Goal: Complete application form

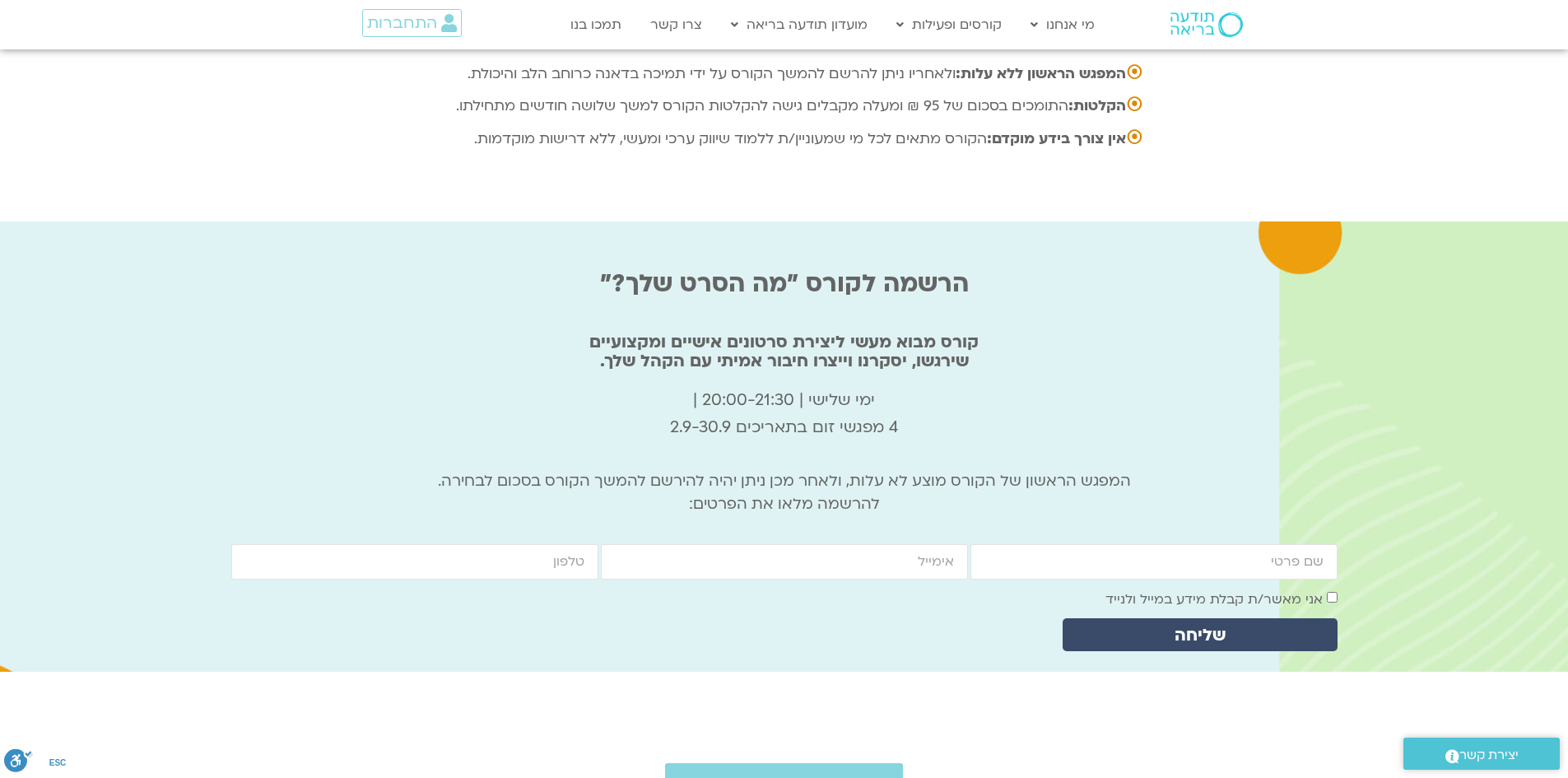
scroll to position [5405, 0]
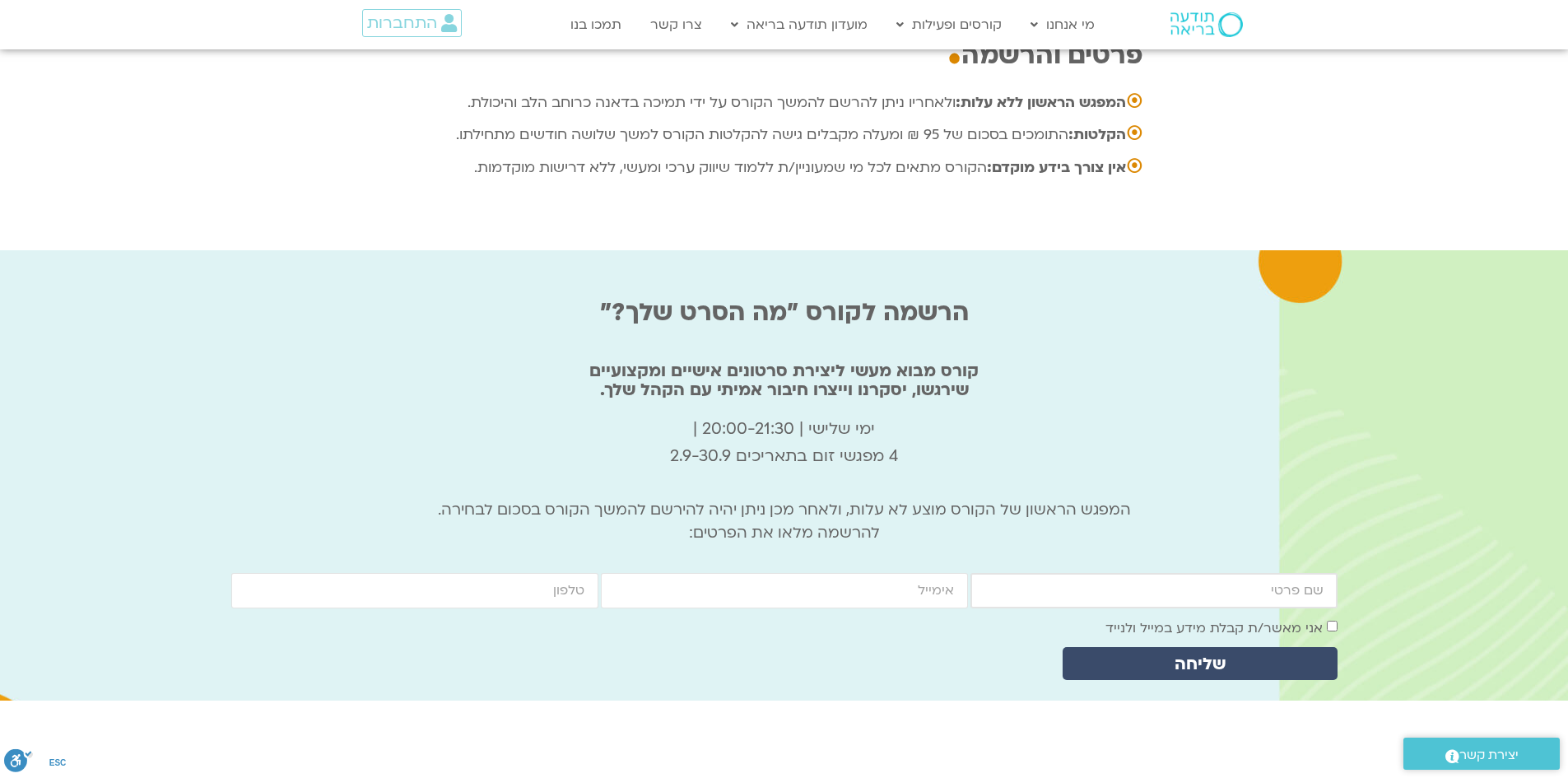
click at [1176, 573] on input "firstname" at bounding box center [1153, 590] width 367 height 35
type input "[PERSON_NAME]"
type input "[EMAIL_ADDRESS][DOMAIN_NAME]"
drag, startPoint x: 575, startPoint y: 424, endPoint x: 584, endPoint y: 422, distance: 9.2
click at [584, 573] on input "0504824263" at bounding box center [415, 590] width 367 height 35
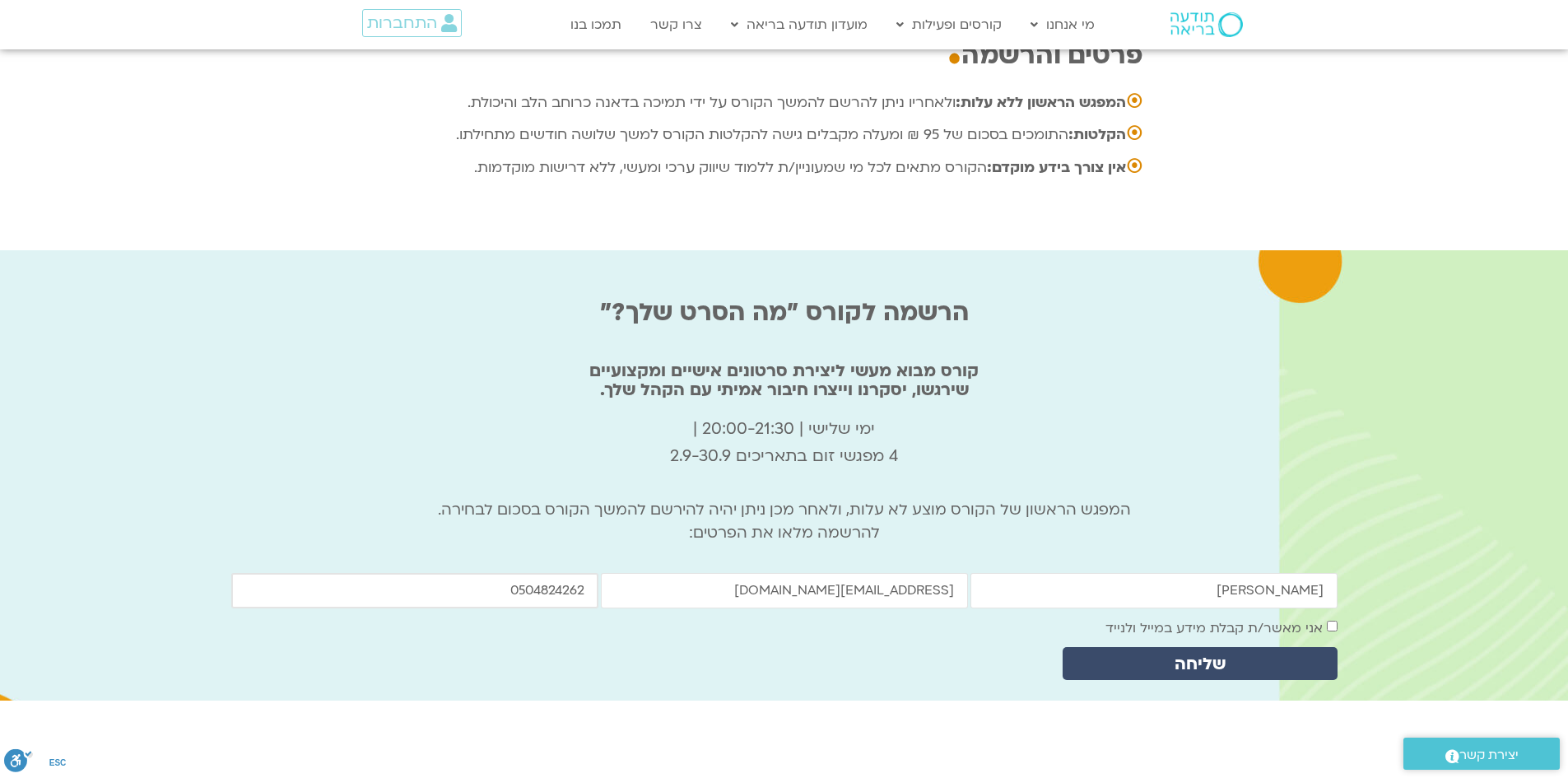
type input "0504824262"
click at [832, 573] on input "[EMAIL_ADDRESS][DOMAIN_NAME]" at bounding box center [784, 590] width 367 height 35
click at [532, 573] on input "0504824262" at bounding box center [415, 590] width 367 height 35
click at [832, 573] on input "[EMAIL_ADDRESS][DOMAIN_NAME]" at bounding box center [784, 590] width 367 height 35
click at [1213, 620] on label "אני מאשר/ת קבלת מידע במייל ולנייד" at bounding box center [1215, 628] width 218 height 18
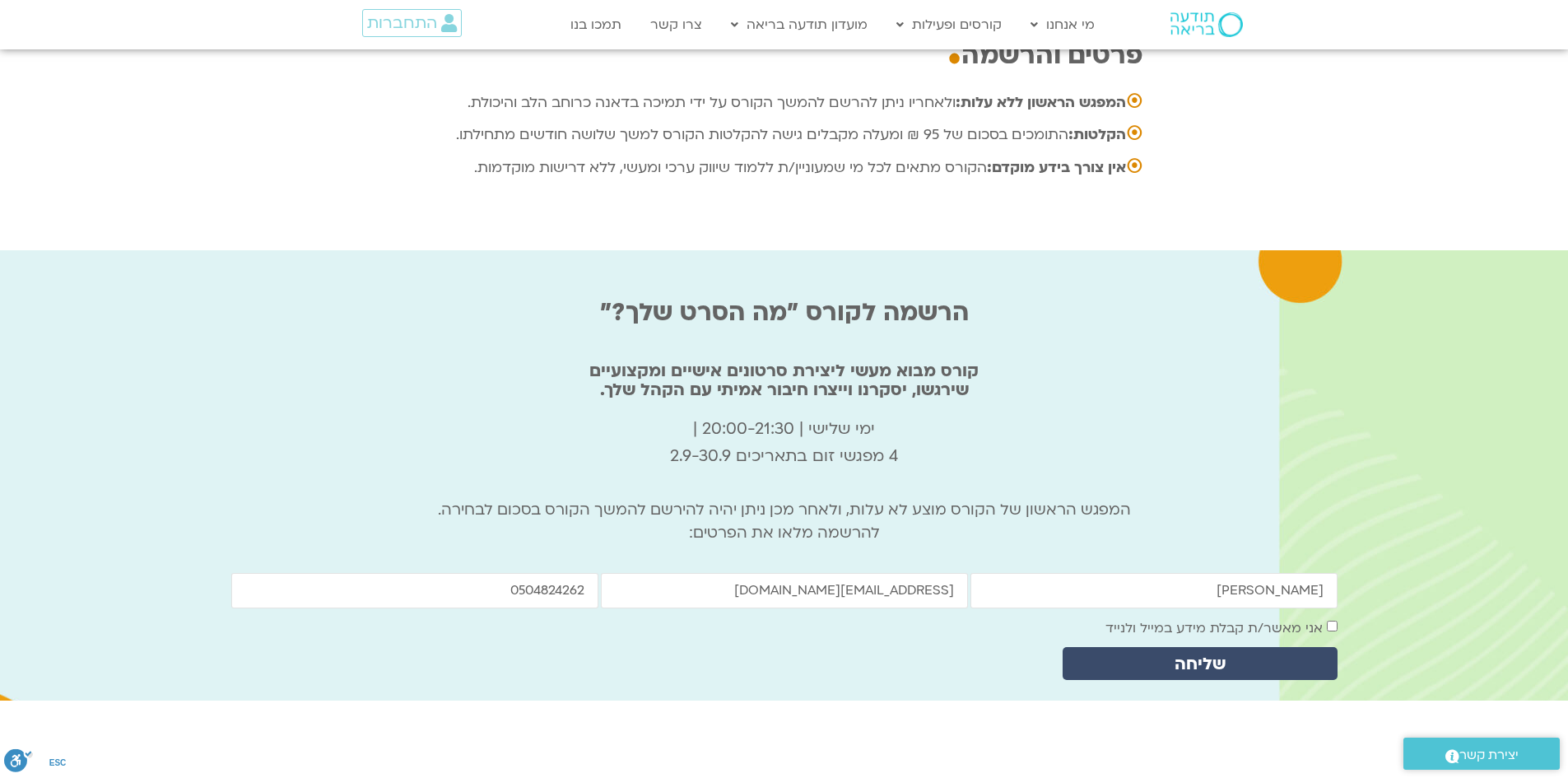
click at [1209, 620] on label "אני מאשר/ת קבלת מידע במייל ולנייד" at bounding box center [1215, 628] width 218 height 18
click at [1210, 654] on span "שליחה" at bounding box center [1200, 664] width 51 height 19
click at [1209, 620] on label "אני מאשר/ת קבלת מידע במייל ולנייד" at bounding box center [1215, 628] width 218 height 18
click at [1203, 654] on span "שליחה" at bounding box center [1200, 664] width 51 height 19
